Goal: Task Accomplishment & Management: Manage account settings

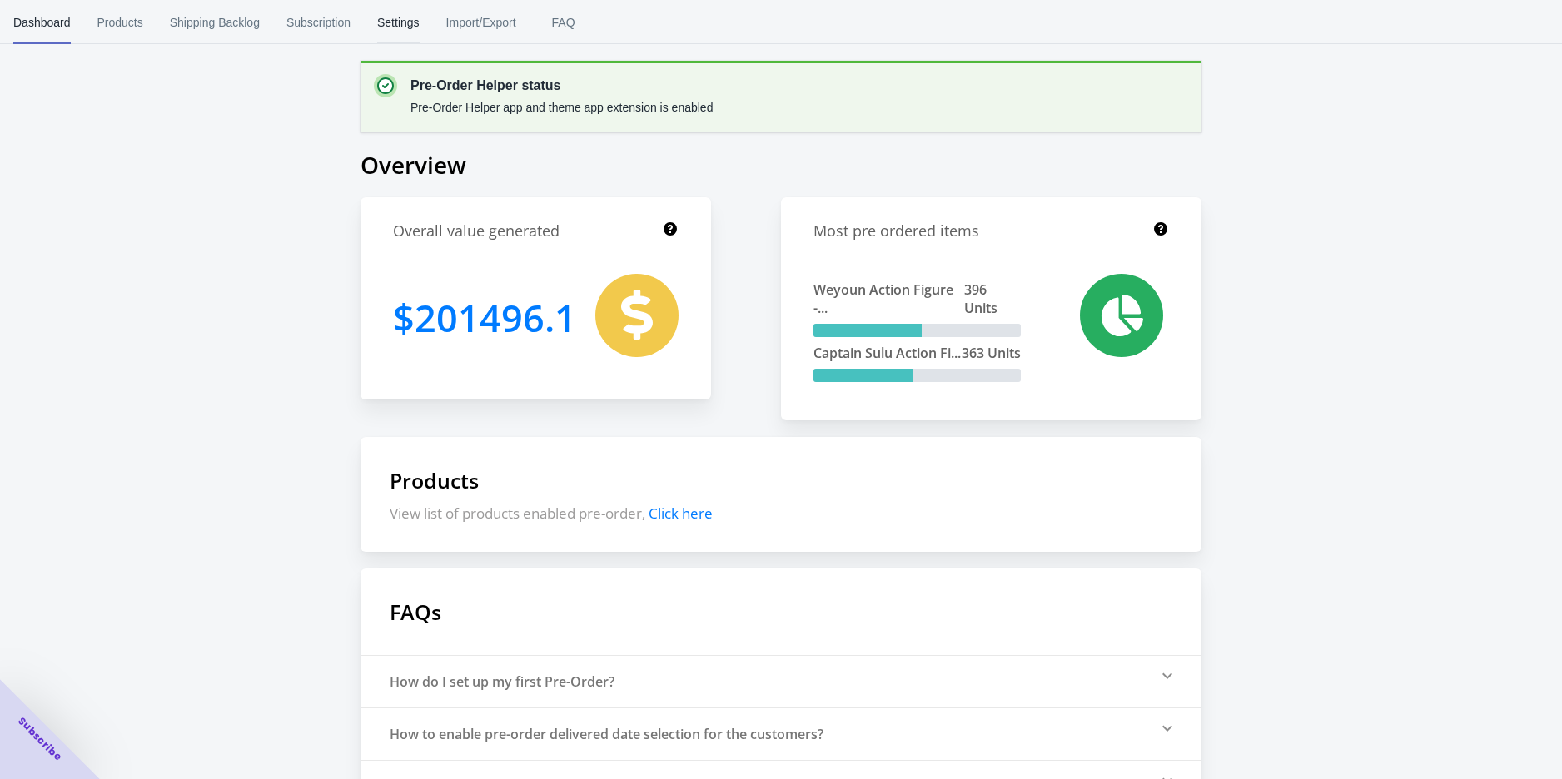
click at [385, 27] on span "Settings" at bounding box center [398, 22] width 42 height 43
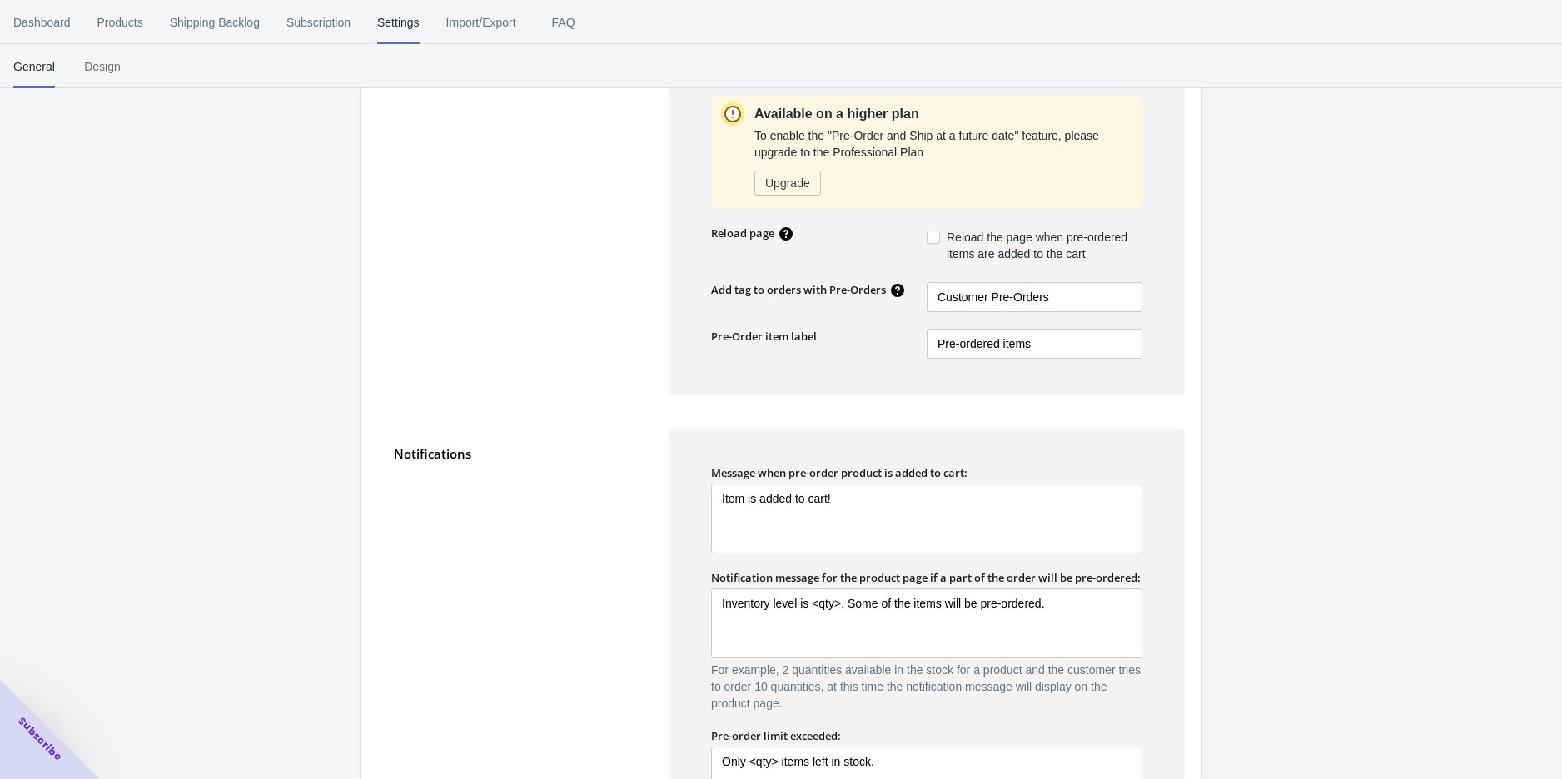
scroll to position [647, 0]
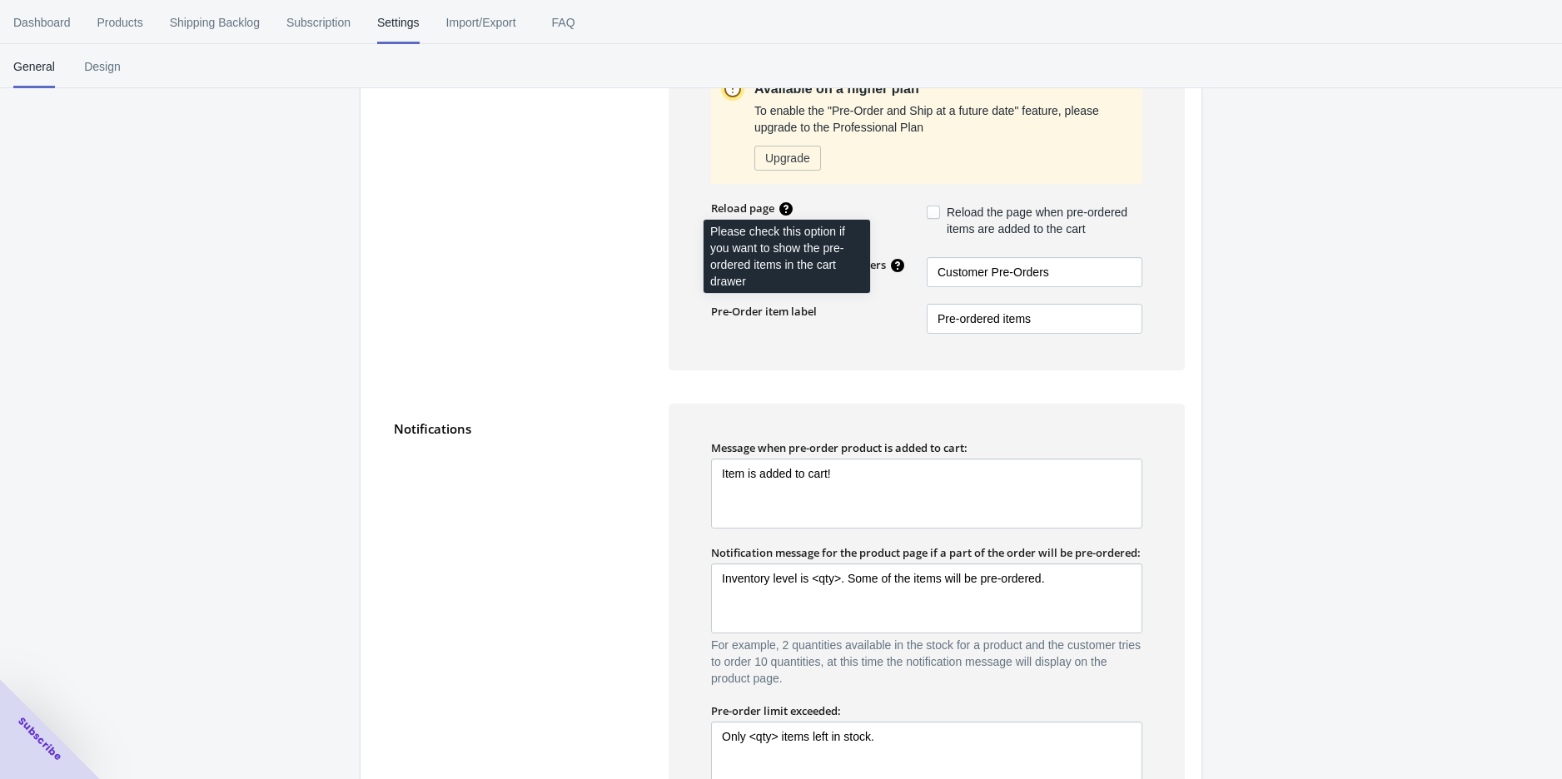
click at [779, 202] on icon at bounding box center [785, 209] width 17 height 17
click at [783, 206] on icon at bounding box center [785, 208] width 13 height 13
click at [937, 210] on span at bounding box center [932, 212] width 13 height 13
click at [931, 209] on input "Reload the page when pre-ordered items are added to the cart" at bounding box center [930, 208] width 1 height 1
checkbox input "true"
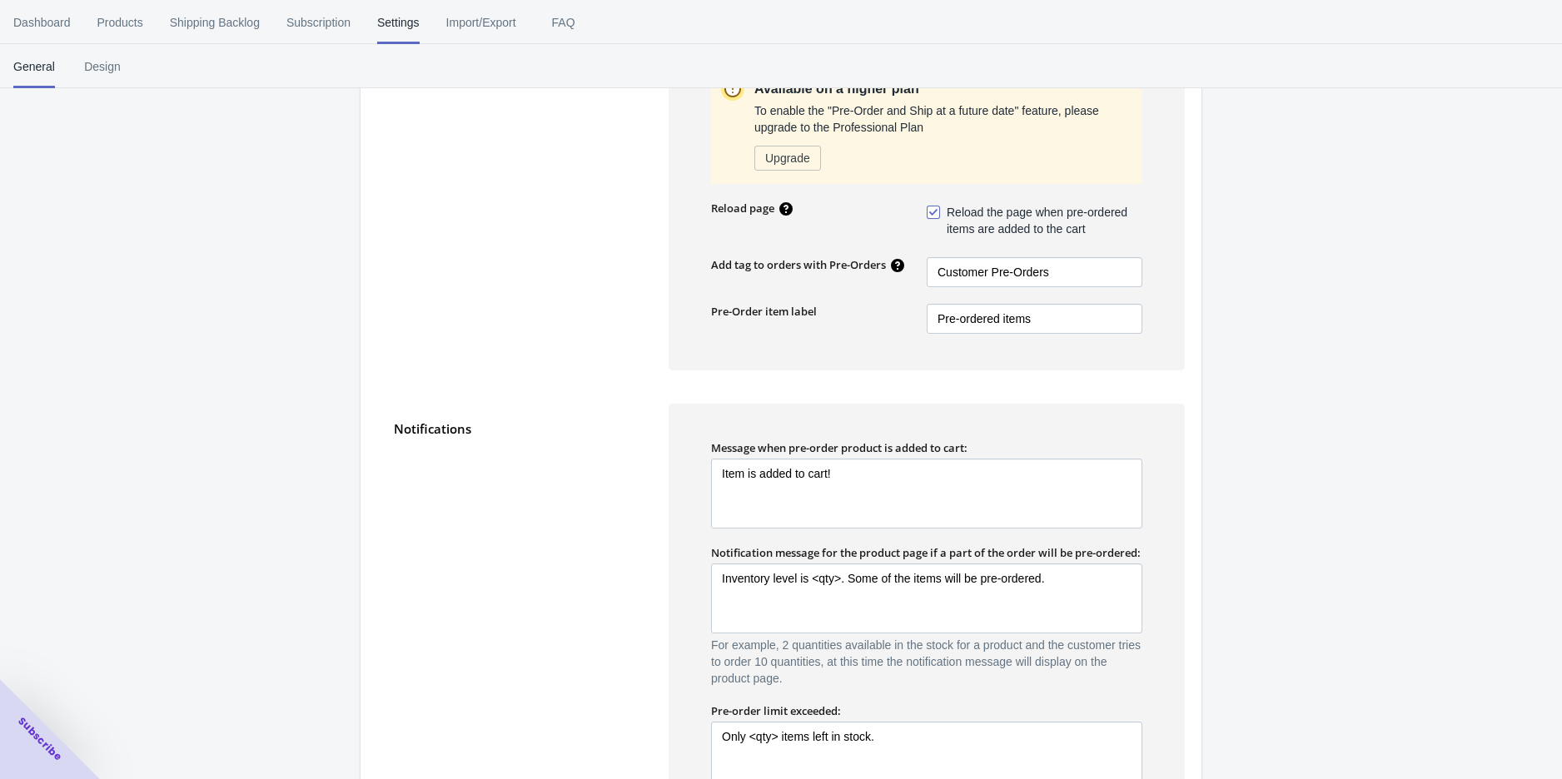
click at [1258, 303] on div "Save Enable/Disable Pre-Order currently Enabled Disable General Settings Quanti…" at bounding box center [781, 227] width 1562 height 1661
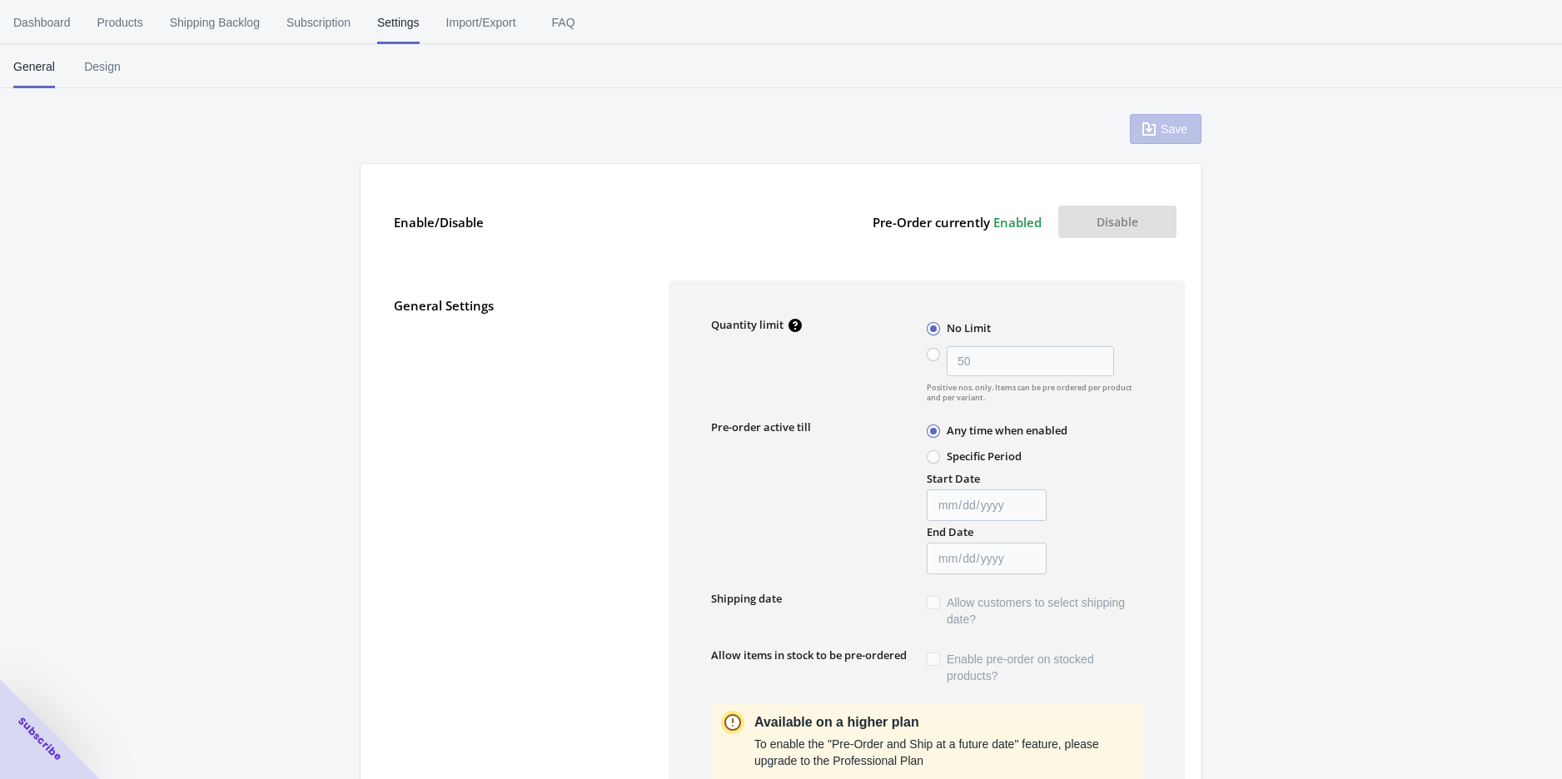
scroll to position [0, 0]
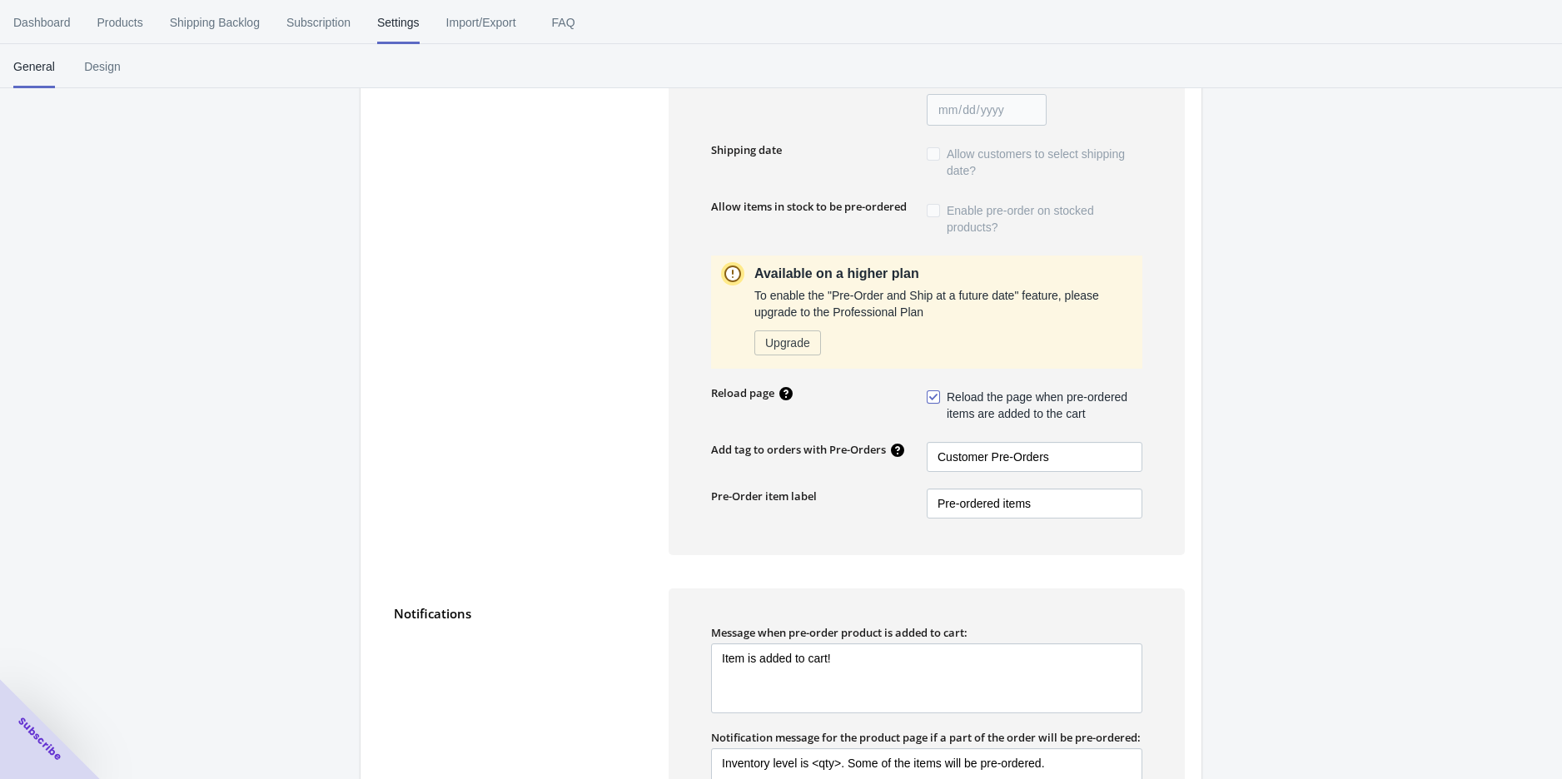
click at [1259, 375] on div "Save Enable/Disable Pre-Order currently Enabled Disable General Settings Quanti…" at bounding box center [781, 412] width 1562 height 1661
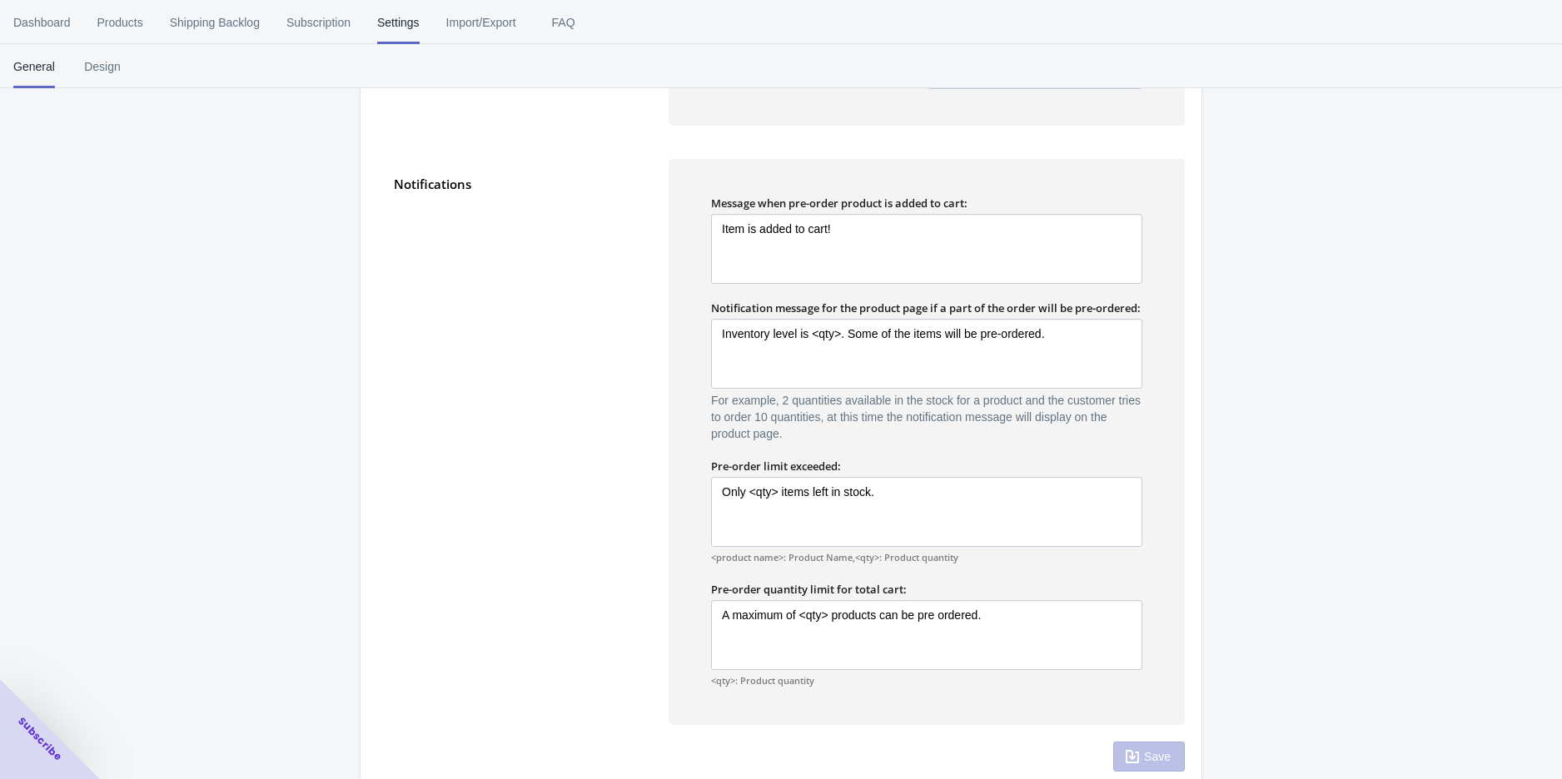
scroll to position [939, 0]
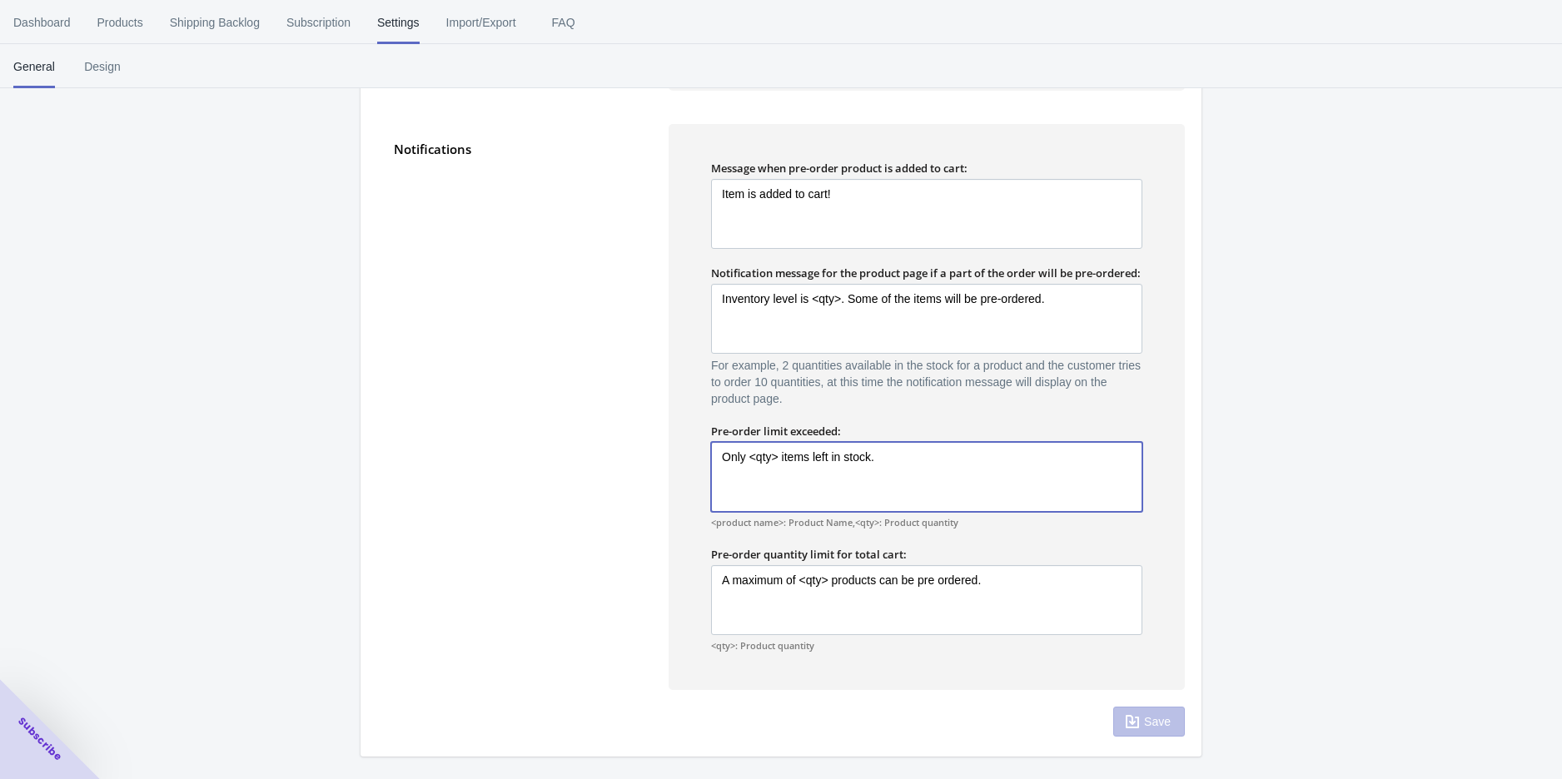
click at [1025, 486] on textarea "Only <qty> items left in stock." at bounding box center [926, 477] width 431 height 70
click at [1194, 525] on div "Enable/Disable Pre-Order currently Enabled Disable General Settings Quantity li…" at bounding box center [780, 4] width 841 height 1506
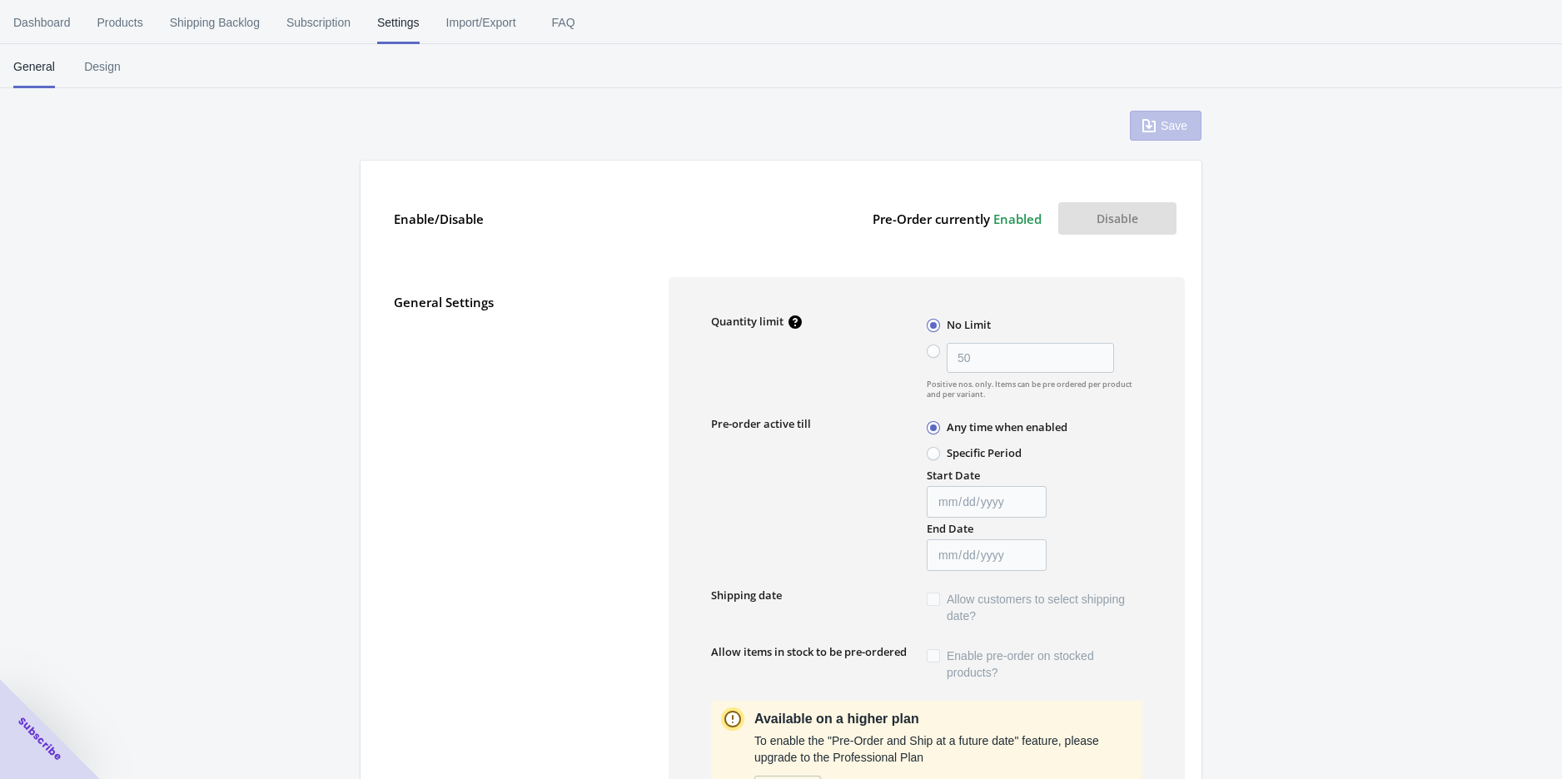
scroll to position [0, 0]
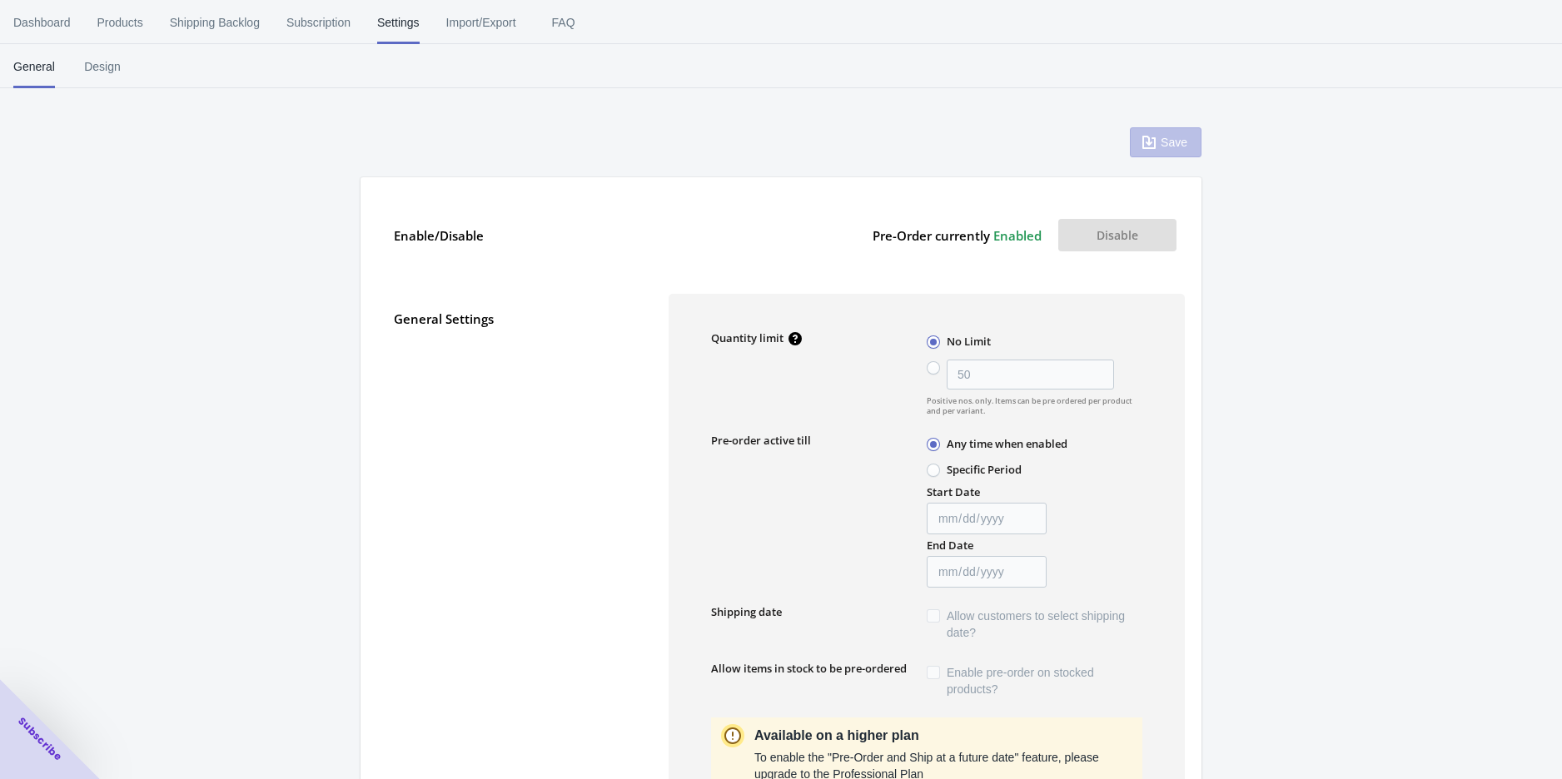
click at [1165, 155] on div "Save" at bounding box center [1166, 142] width 72 height 30
click at [1167, 145] on div "Save" at bounding box center [1166, 142] width 72 height 30
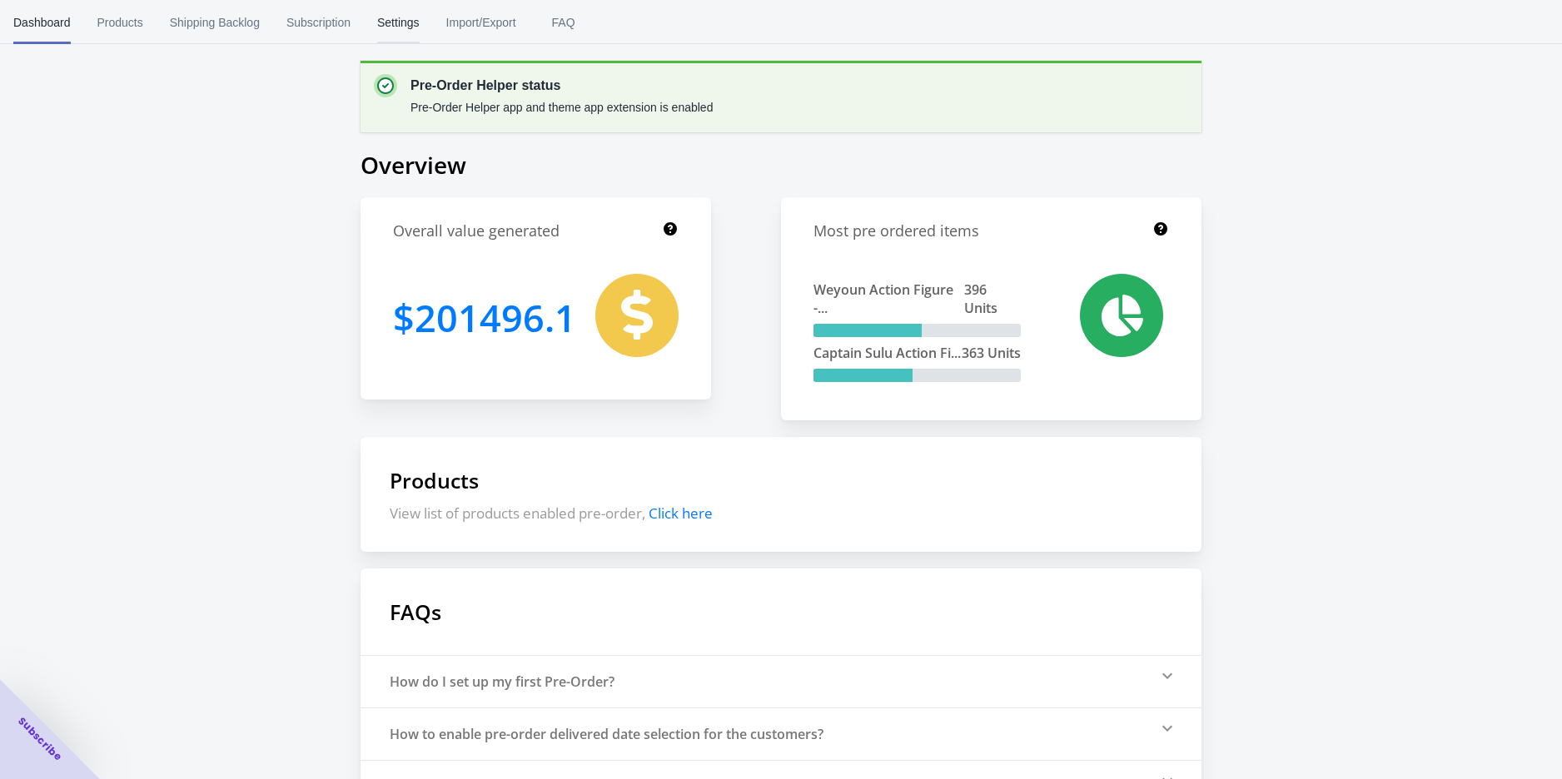
click at [385, 20] on span "Settings" at bounding box center [398, 22] width 42 height 43
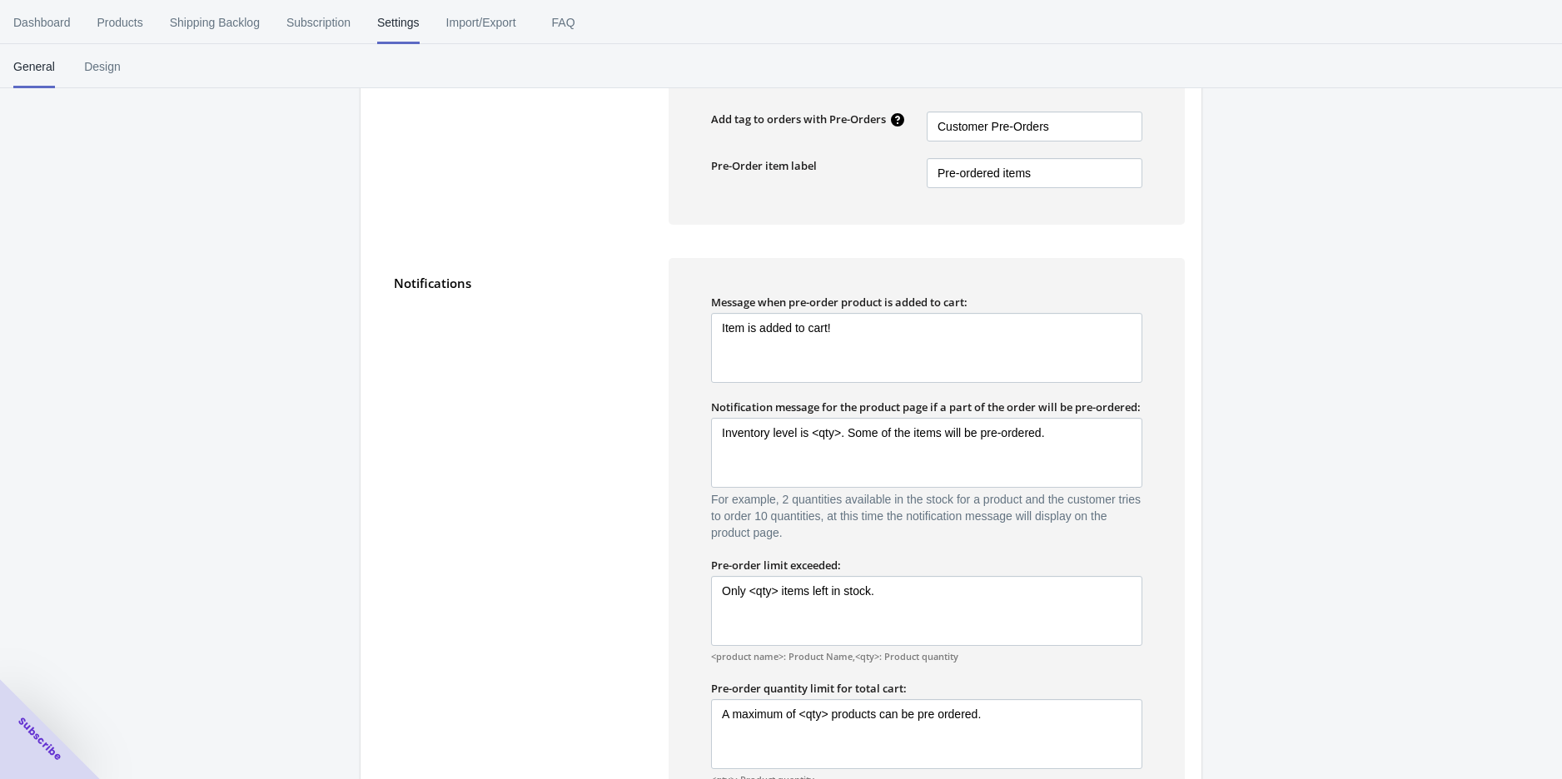
scroll to position [647, 0]
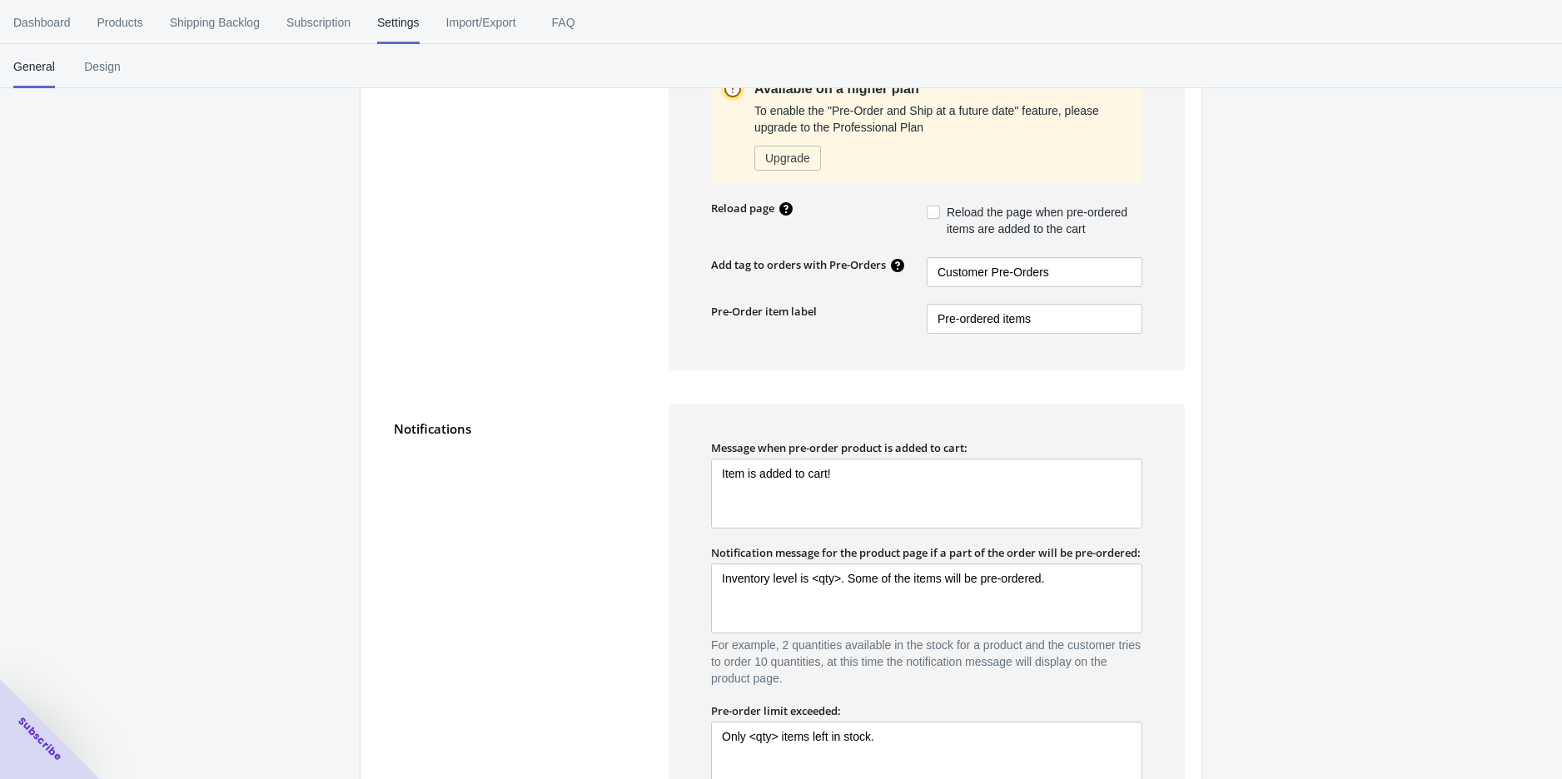
click at [928, 206] on span at bounding box center [932, 212] width 13 height 13
click at [930, 208] on input "Reload the page when pre-ordered items are added to the cart" at bounding box center [930, 208] width 1 height 1
checkbox input "true"
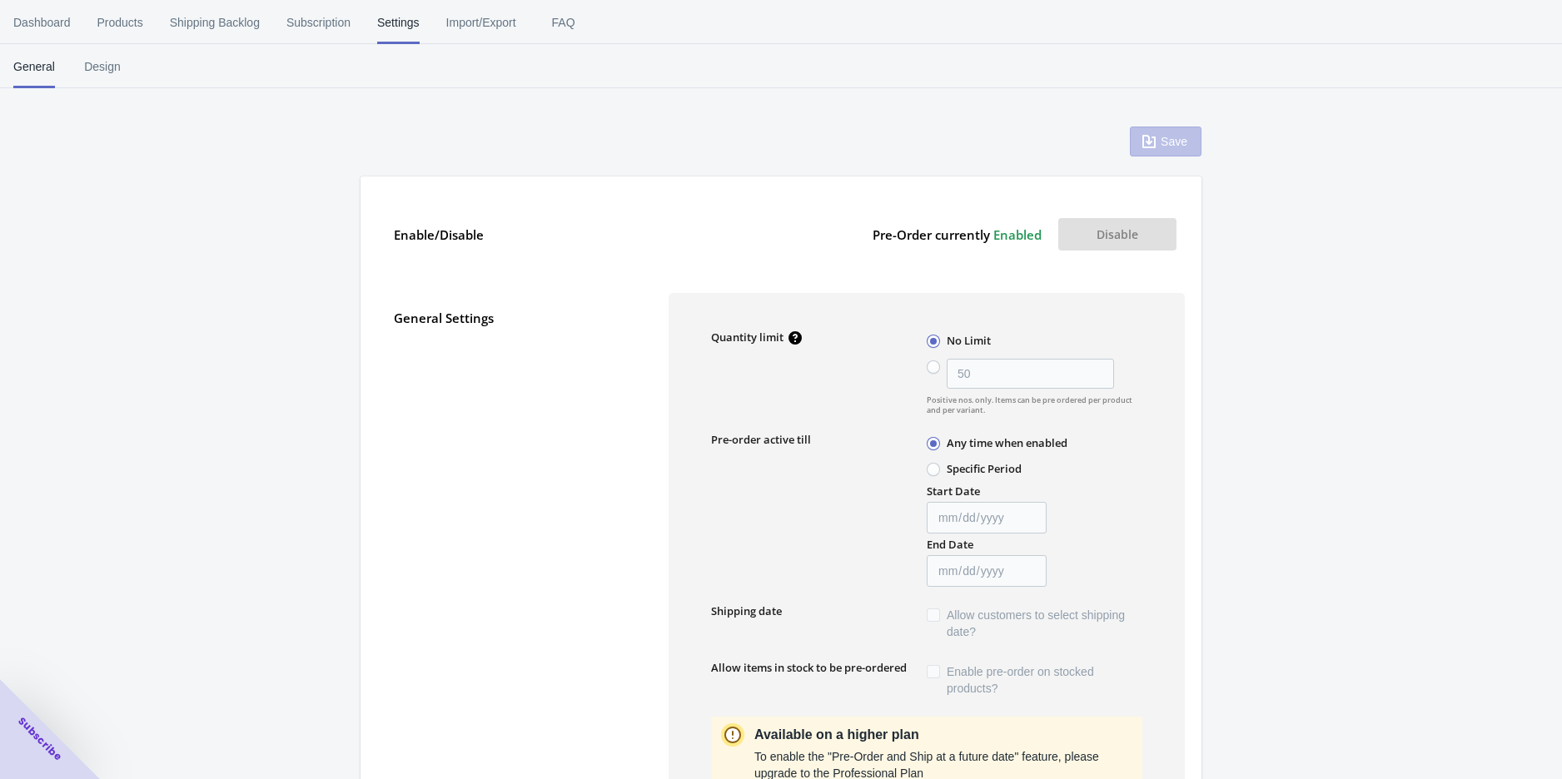
scroll to position [0, 0]
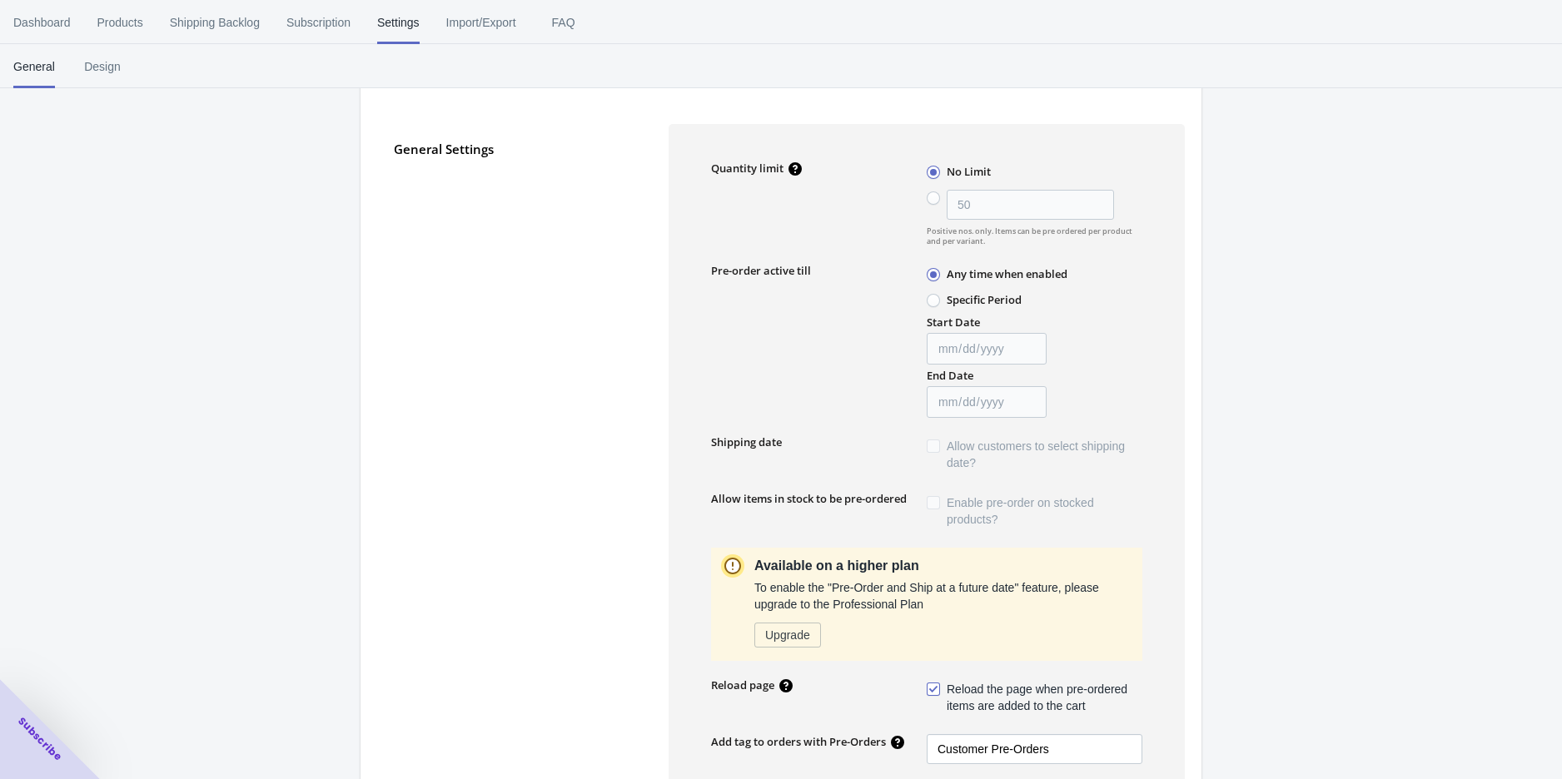
scroll to position [185, 0]
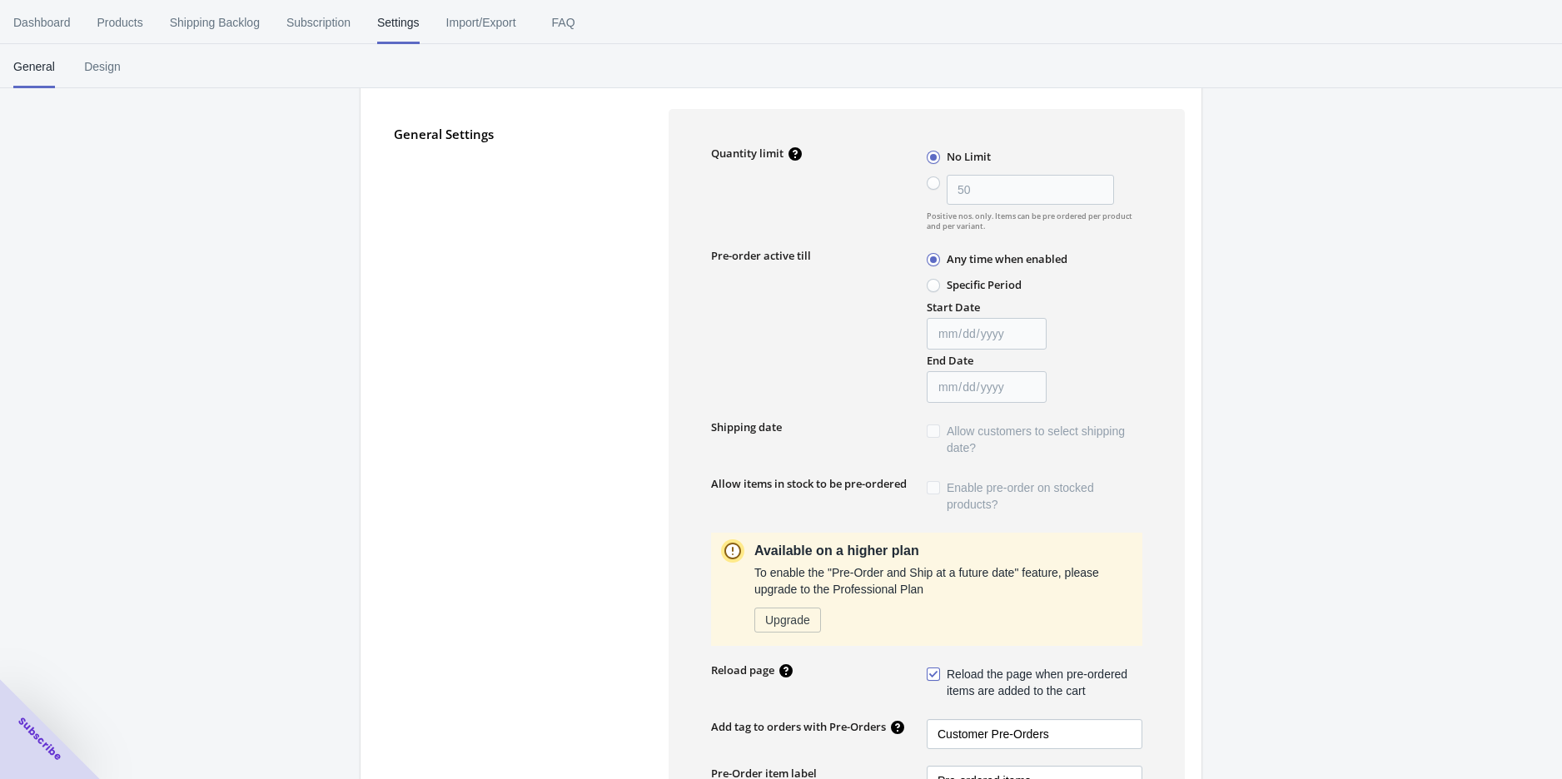
click at [1258, 475] on div "Save Enable/Disable Pre-Order currently Enabled Disable General Settings Quanti…" at bounding box center [781, 689] width 1562 height 1661
click at [1209, 587] on div "Save Enable/Disable Pre-Order currently Enabled Disable General Settings Quanti…" at bounding box center [781, 689] width 1562 height 1661
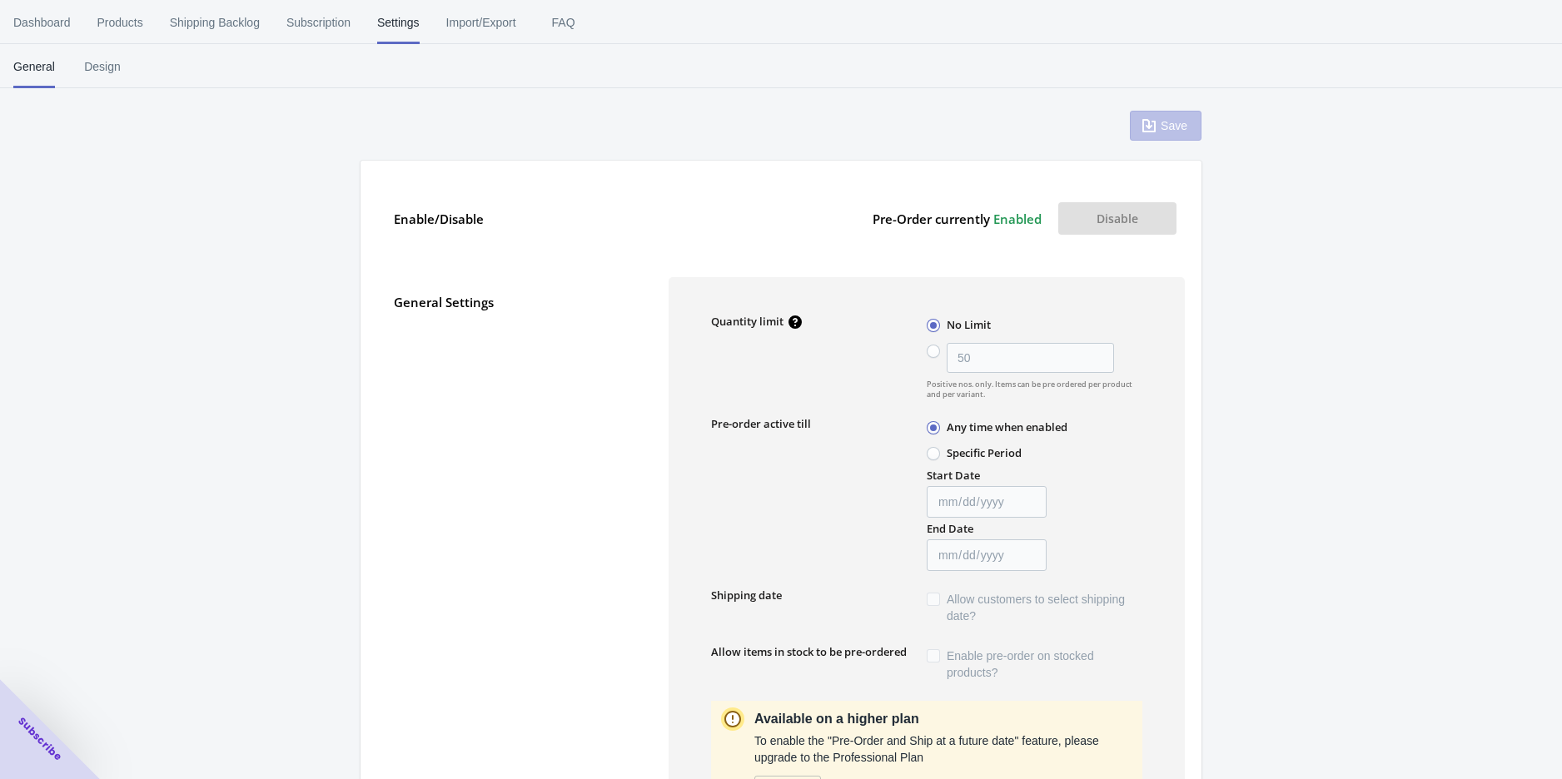
scroll to position [0, 0]
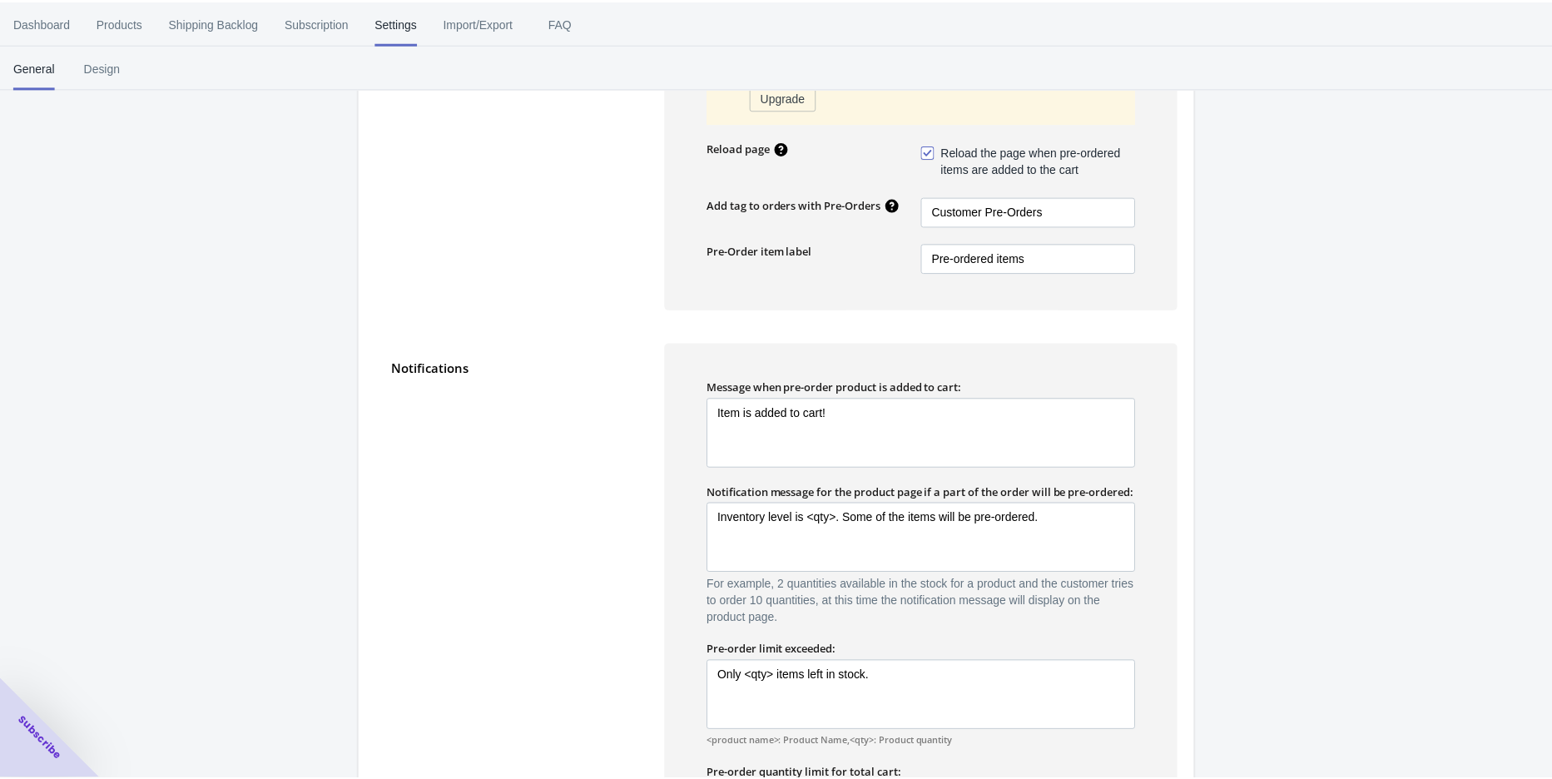
scroll to position [739, 0]
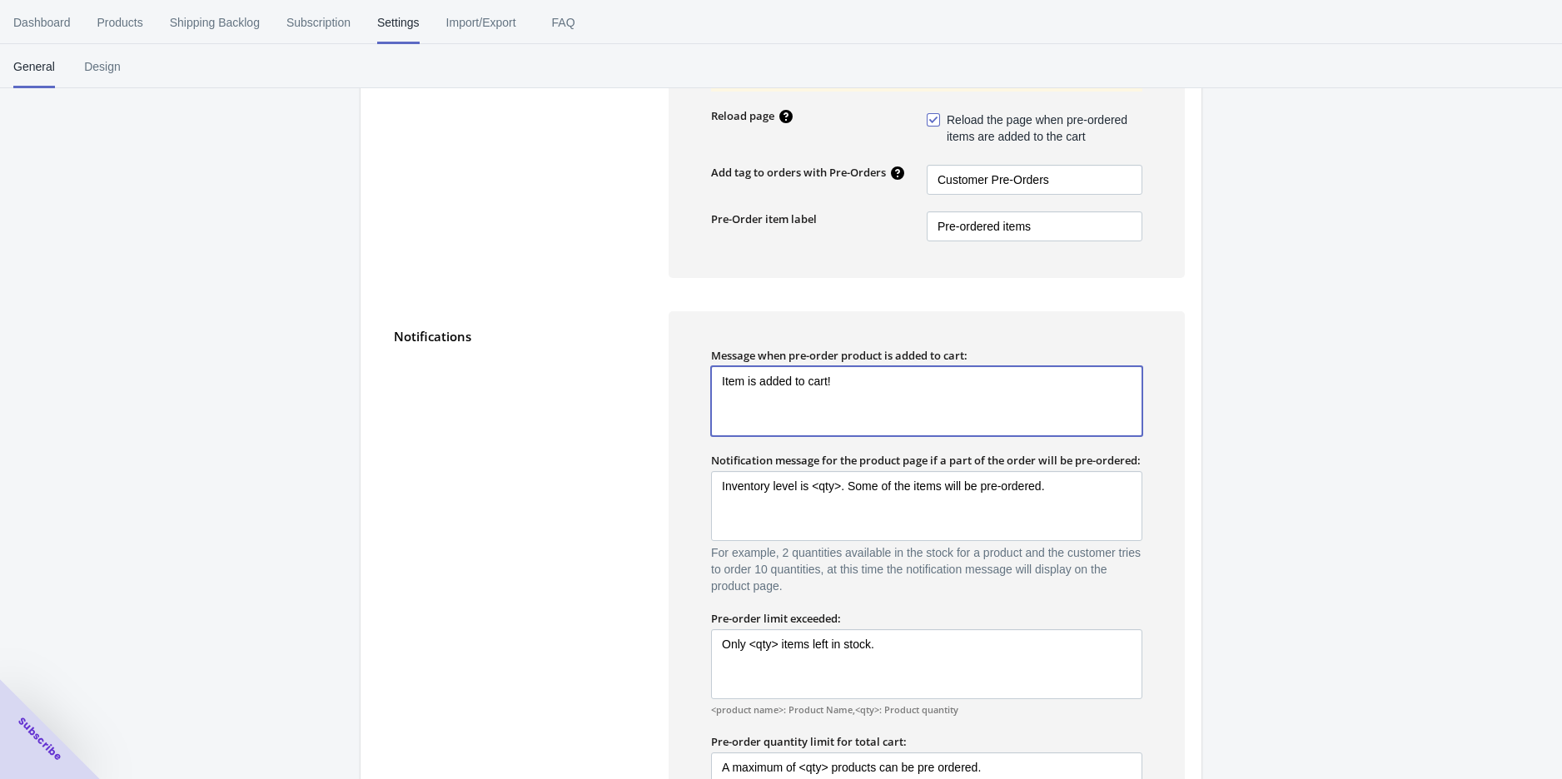
drag, startPoint x: 863, startPoint y: 392, endPoint x: 721, endPoint y: 385, distance: 142.5
click at [721, 385] on textarea "Item is added to cart!" at bounding box center [926, 401] width 431 height 70
click at [791, 396] on textarea "Item is added to cart!" at bounding box center [926, 401] width 431 height 70
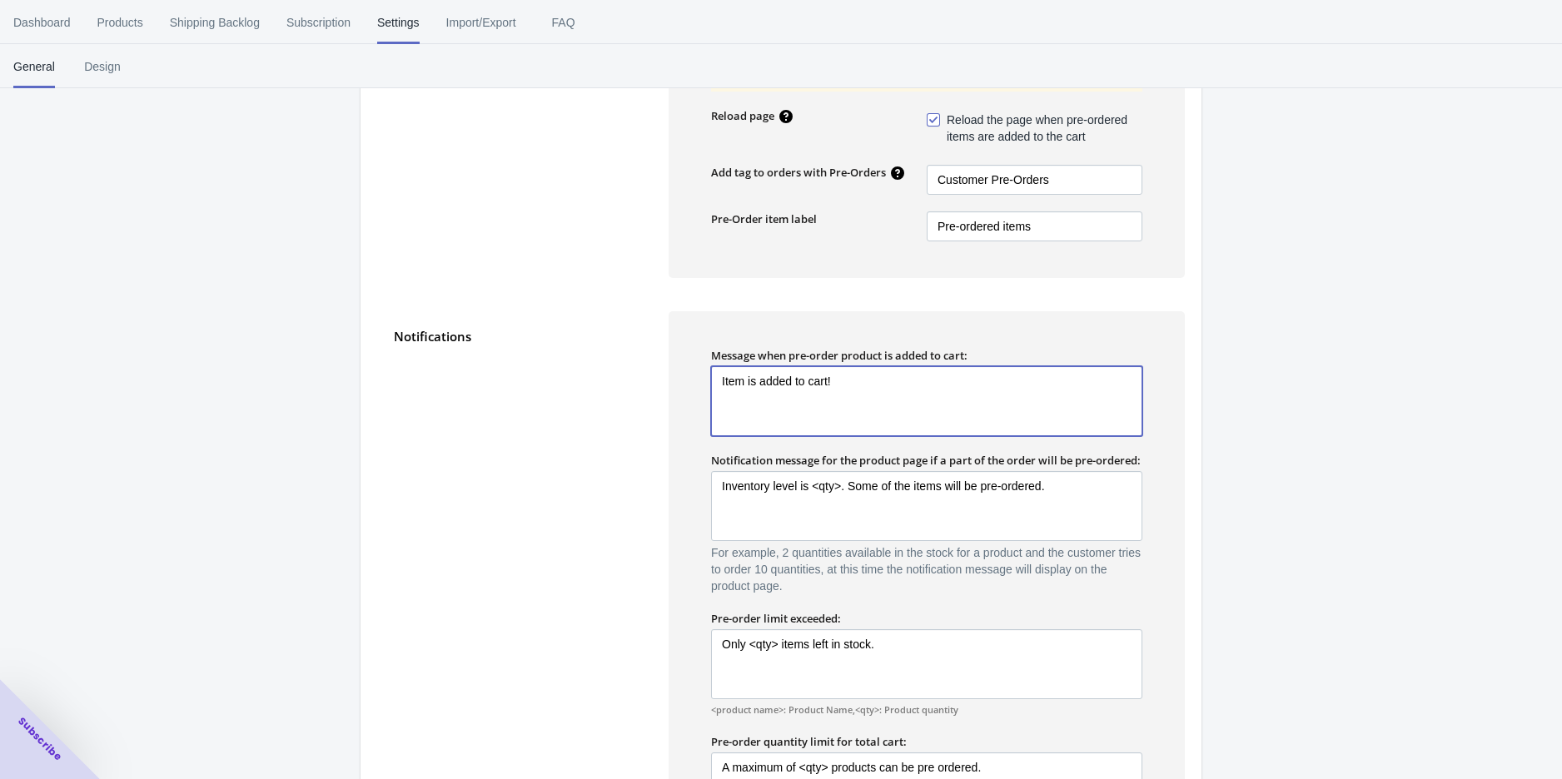
click at [791, 396] on textarea "Item is added to cart!" at bounding box center [926, 401] width 431 height 70
